Goal: Task Accomplishment & Management: Manage account settings

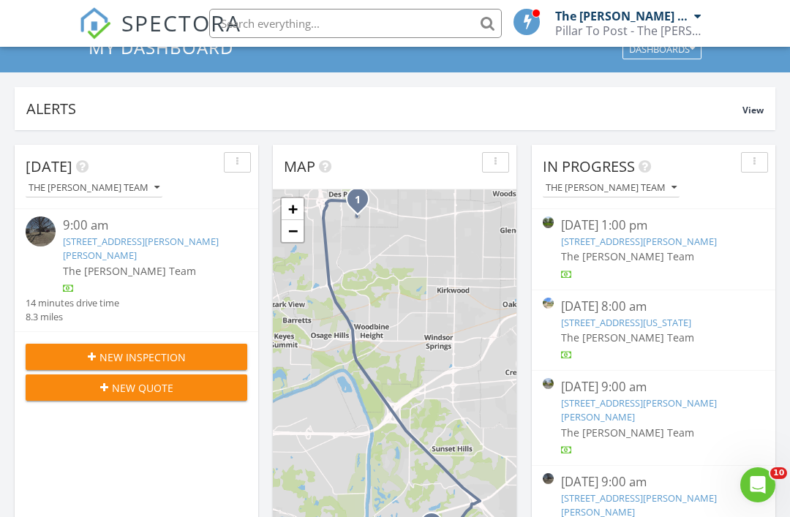
scroll to position [75, 0]
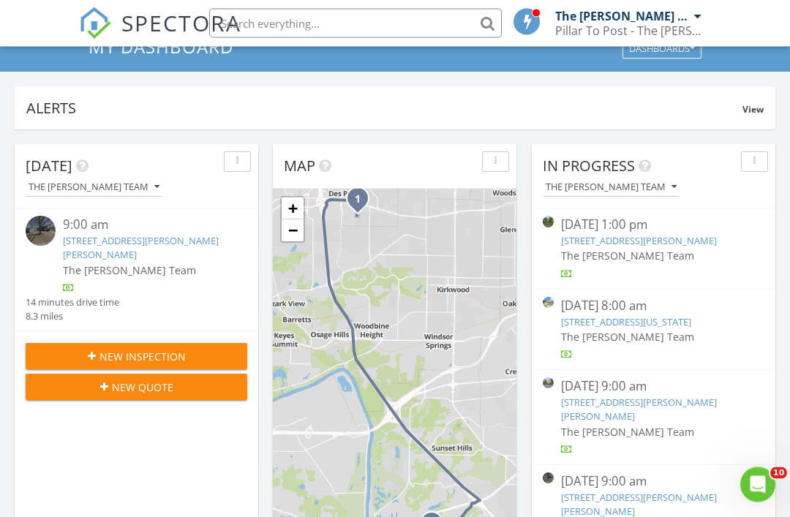
click at [691, 425] on div "The [PERSON_NAME] Team" at bounding box center [653, 432] width 185 height 15
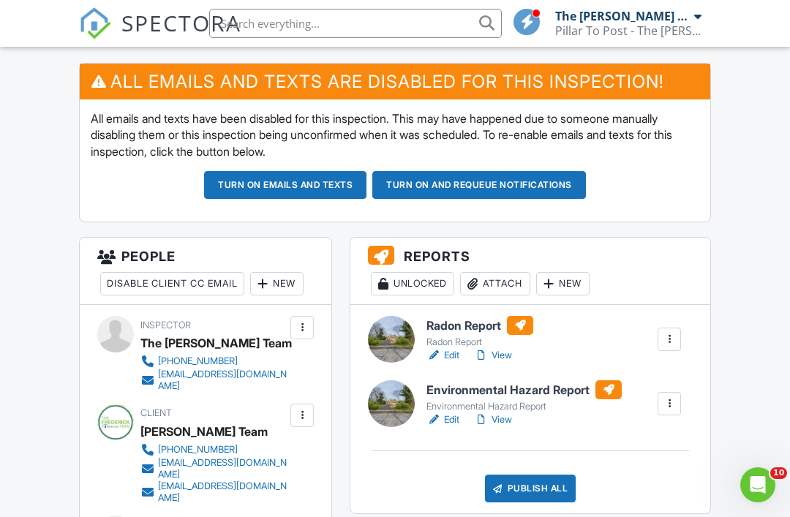
click at [506, 286] on div "Attach" at bounding box center [495, 283] width 70 height 23
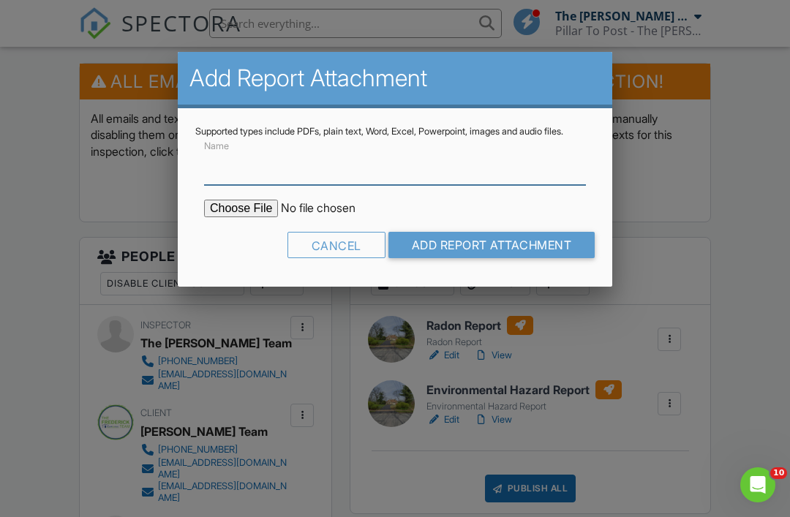
click at [467, 185] on input "Name" at bounding box center [395, 167] width 382 height 36
type input "Mold Air Report"
click at [240, 217] on input "file" at bounding box center [328, 209] width 249 height 18
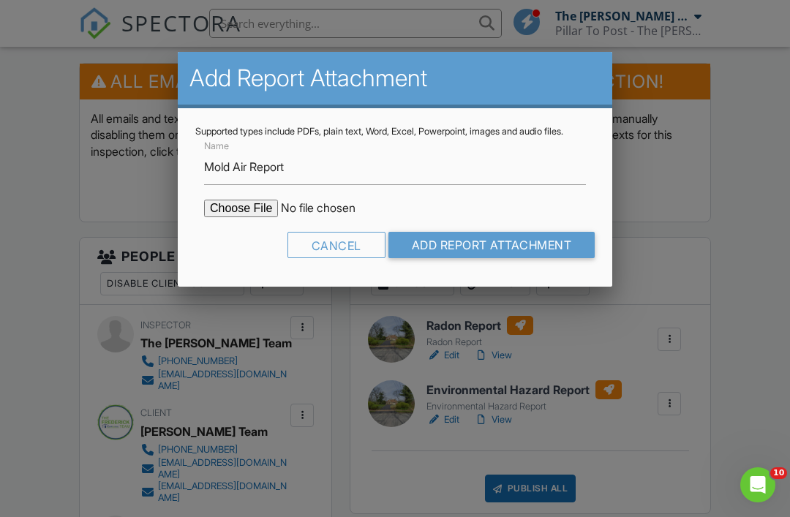
type input "C:\fakepath\392505248_001.pdf"
click at [529, 254] on input "Add Report Attachment" at bounding box center [491, 245] width 207 height 26
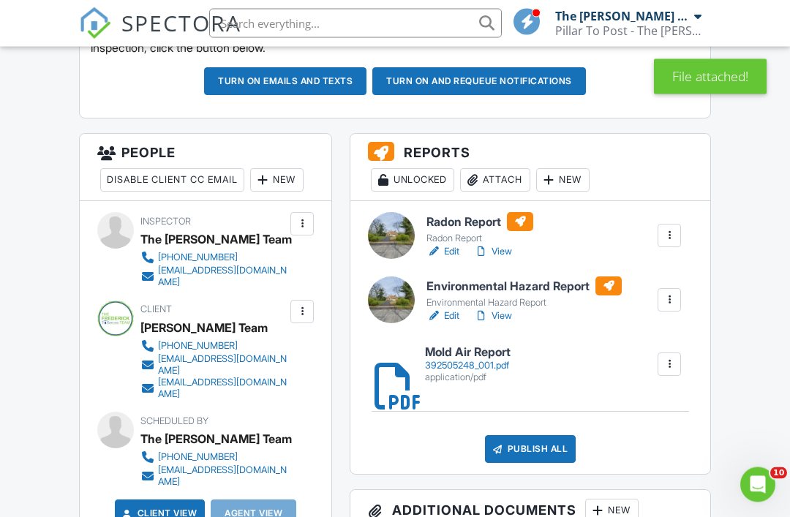
scroll to position [484, 0]
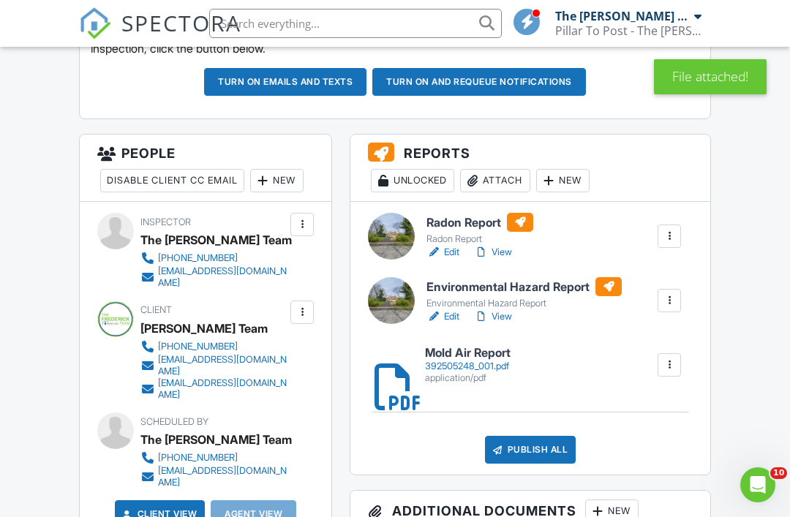
click at [551, 298] on div "Environmental Hazard Report" at bounding box center [523, 304] width 195 height 12
